Goal: Task Accomplishment & Management: Manage account settings

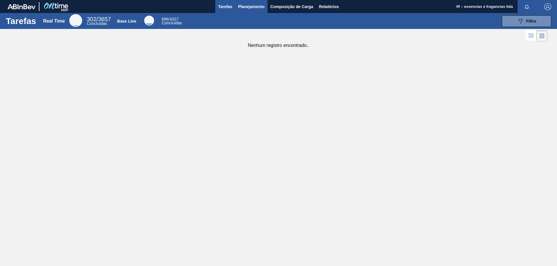
click at [246, 3] on span "Planejamento" at bounding box center [251, 6] width 26 height 7
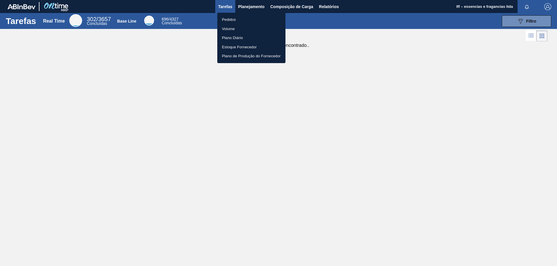
click at [231, 21] on li "Pedidos" at bounding box center [251, 19] width 68 height 9
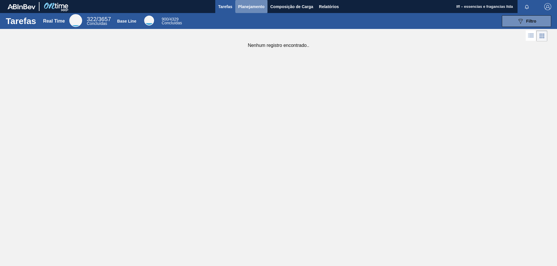
click at [247, 8] on span "Planejamento" at bounding box center [251, 6] width 26 height 7
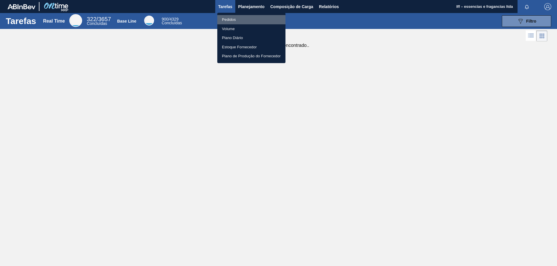
click at [229, 21] on li "Pedidos" at bounding box center [251, 19] width 68 height 9
